Goal: Task Accomplishment & Management: Complete application form

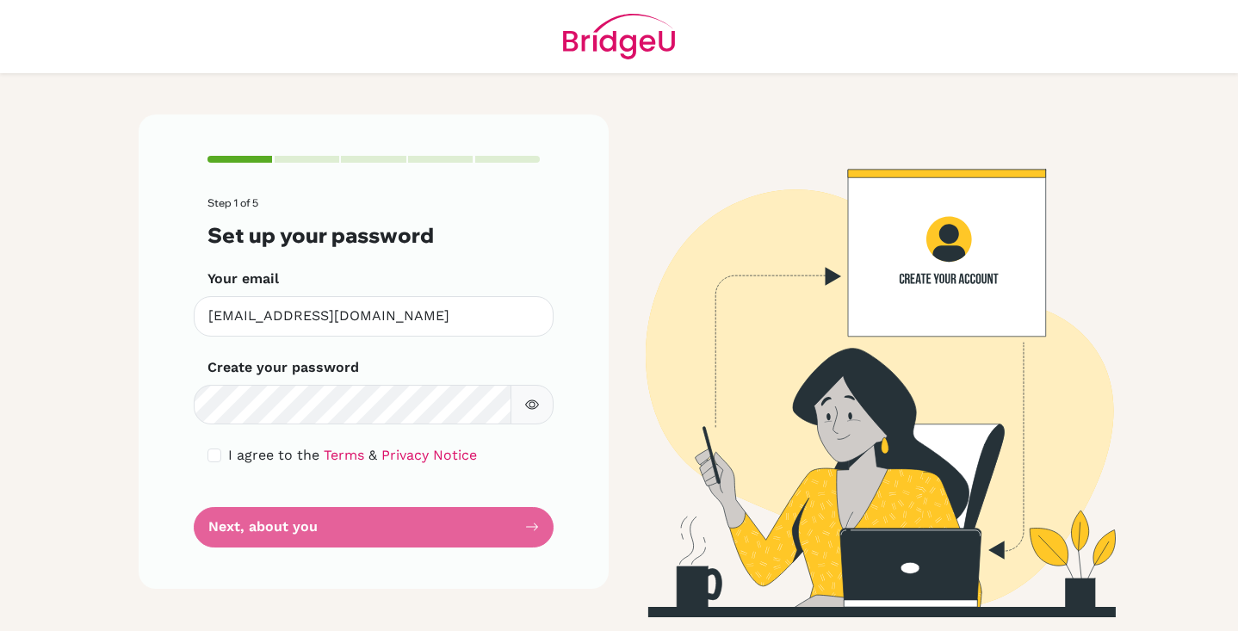
click at [485, 522] on form "Step 1 of 5 Set up your password Your email [EMAIL_ADDRESS][DOMAIN_NAME] Invali…" at bounding box center [374, 372] width 332 height 350
click at [440, 455] on link "Privacy Notice" at bounding box center [429, 455] width 96 height 16
click at [216, 450] on input "checkbox" at bounding box center [215, 456] width 14 height 14
checkbox input "true"
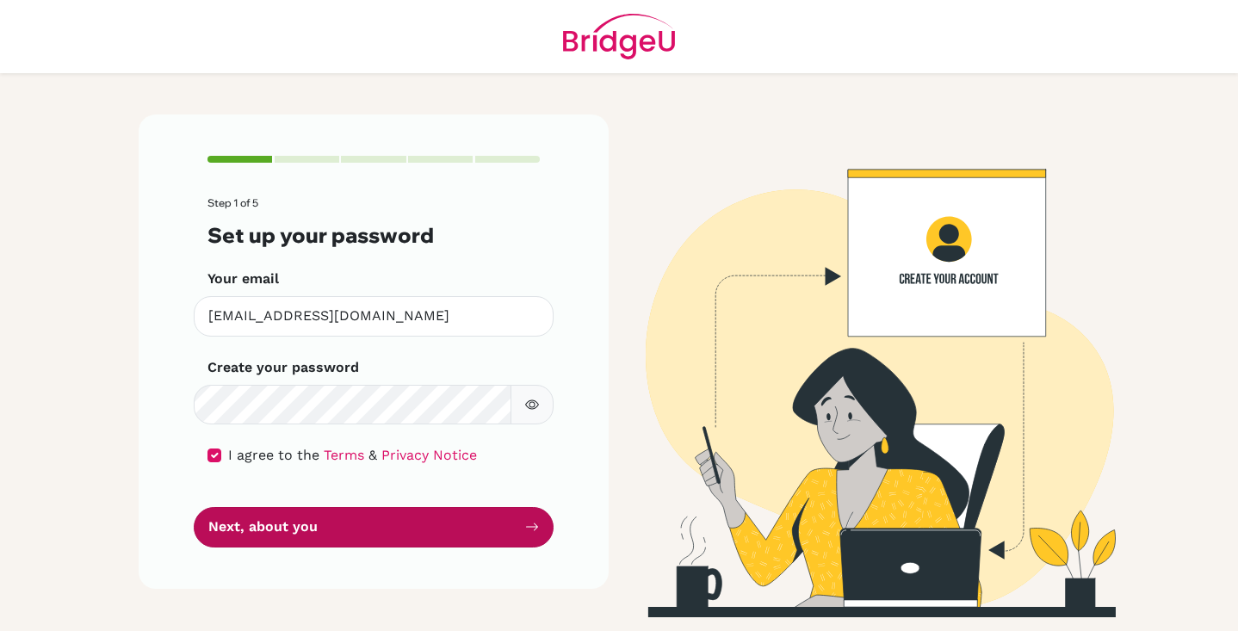
click at [331, 529] on button "Next, about you" at bounding box center [374, 527] width 360 height 40
click at [425, 527] on button "Next, about you" at bounding box center [374, 527] width 360 height 40
click at [548, 526] on button "Next, about you" at bounding box center [374, 527] width 360 height 40
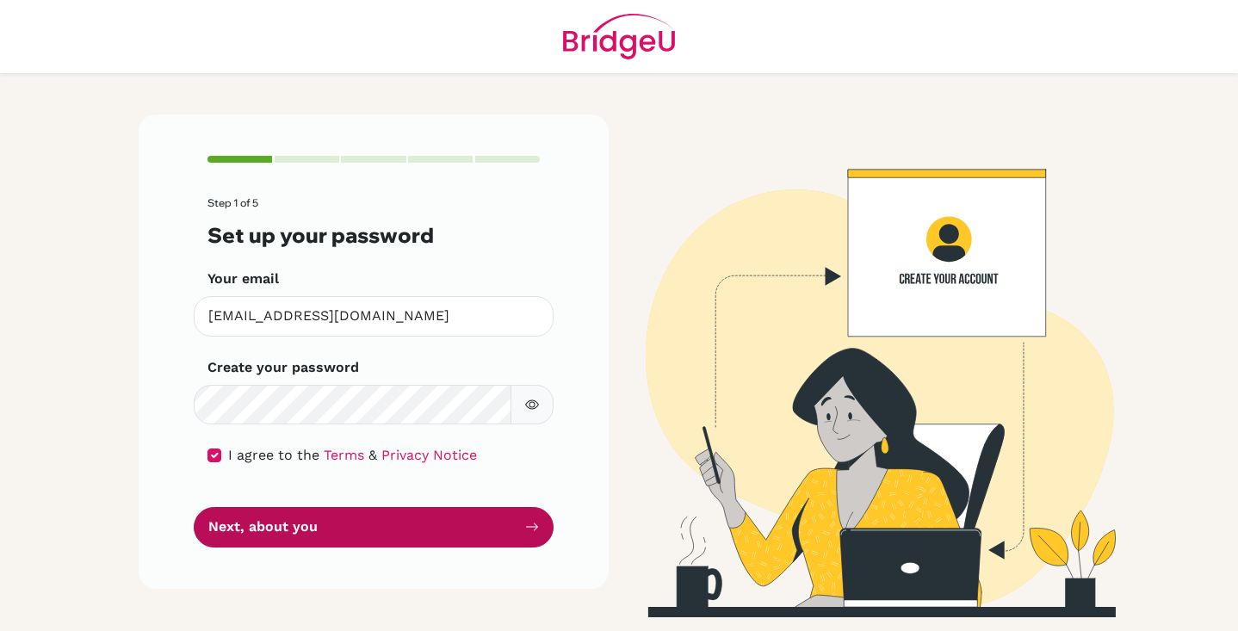
click at [540, 526] on button "Next, about you" at bounding box center [374, 527] width 360 height 40
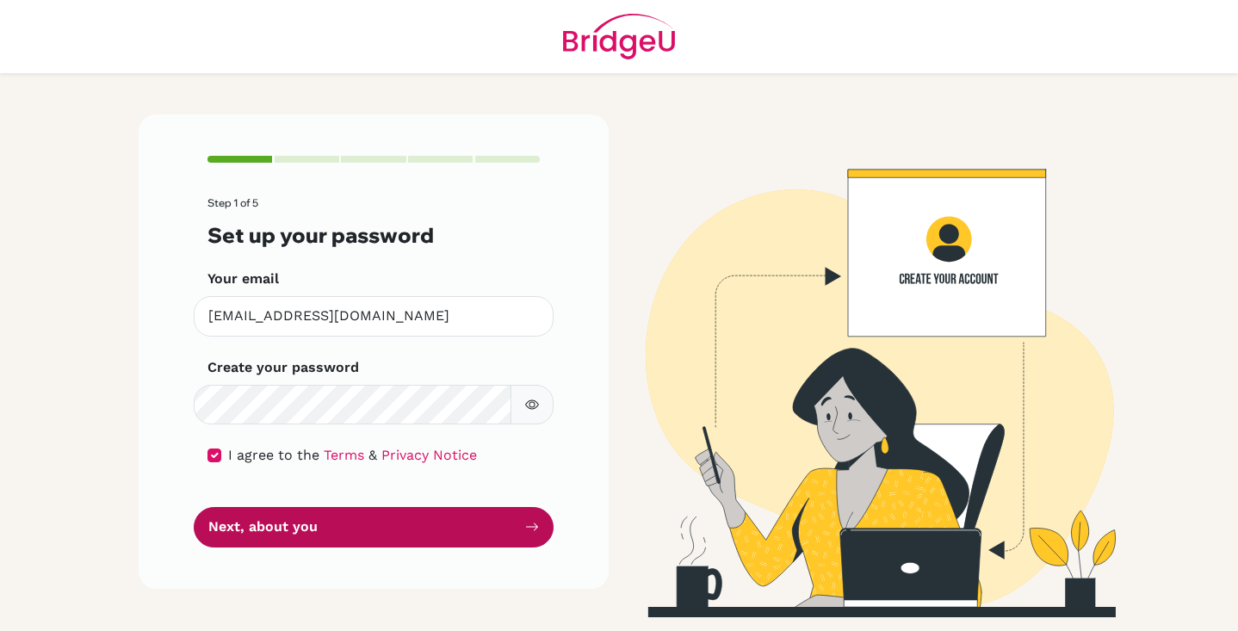
click at [470, 513] on button "Next, about you" at bounding box center [374, 527] width 360 height 40
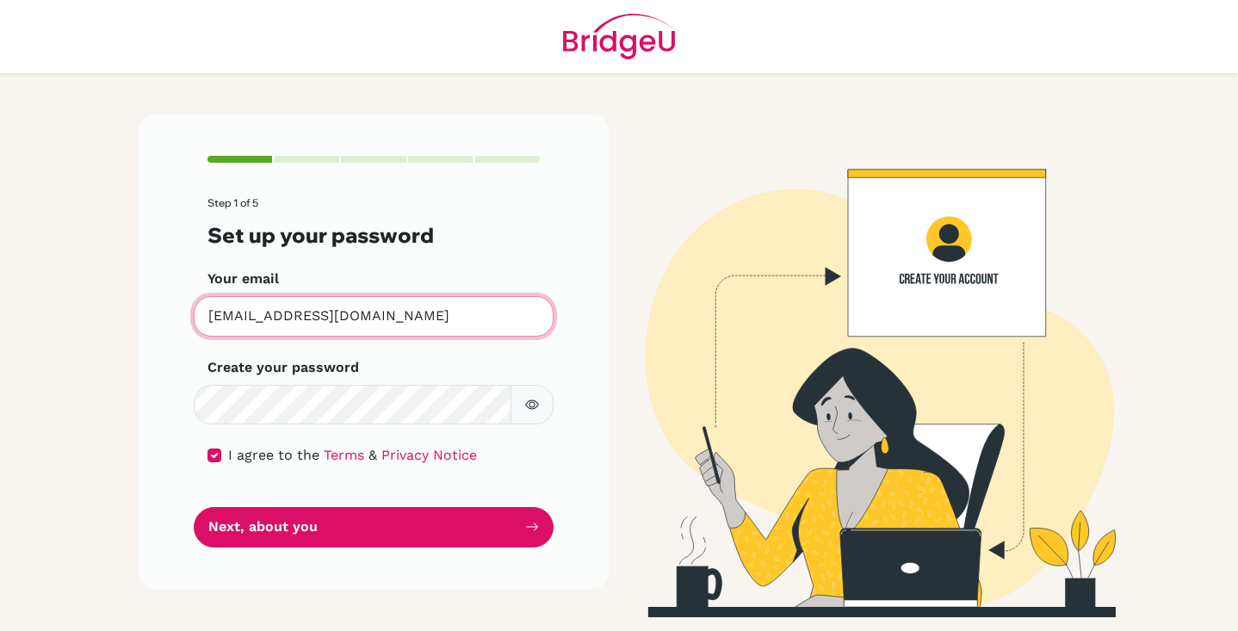
click at [498, 316] on input "[EMAIL_ADDRESS][DOMAIN_NAME]" at bounding box center [374, 316] width 360 height 40
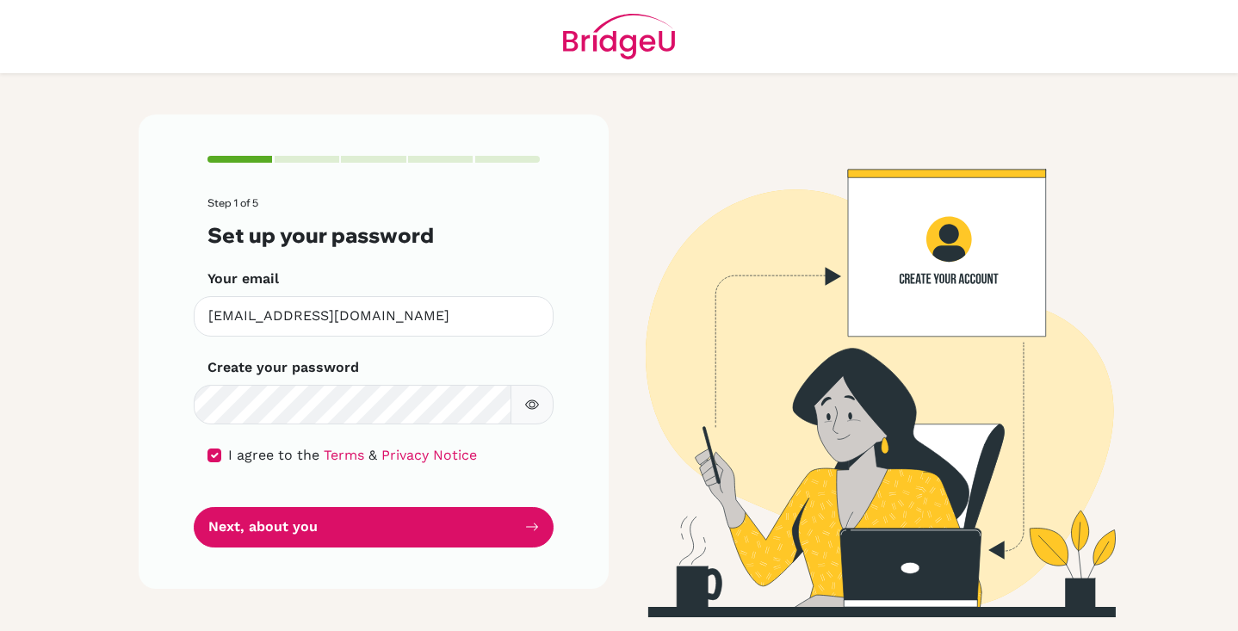
click at [418, 164] on div "Step 1 of 5 Set up your password Your email [EMAIL_ADDRESS][DOMAIN_NAME] Invali…" at bounding box center [374, 352] width 470 height 474
click at [337, 164] on div "Step 1 of 5 Set up your password Your email [EMAIL_ADDRESS][DOMAIN_NAME] Invali…" at bounding box center [374, 352] width 470 height 474
click at [319, 160] on div at bounding box center [307, 159] width 65 height 7
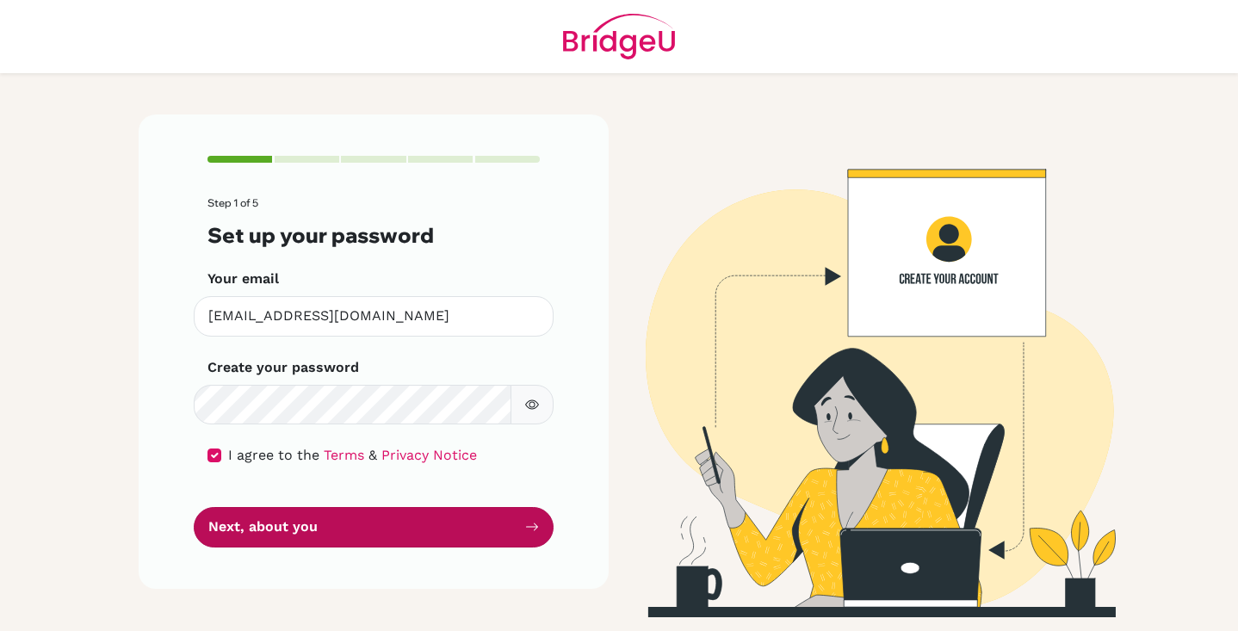
click at [443, 523] on button "Next, about you" at bounding box center [374, 527] width 360 height 40
